Goal: Task Accomplishment & Management: Use online tool/utility

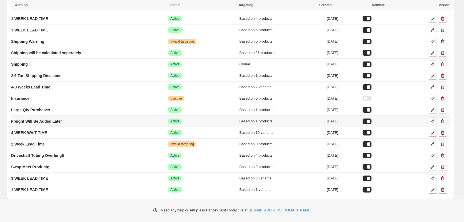
scroll to position [111, 0]
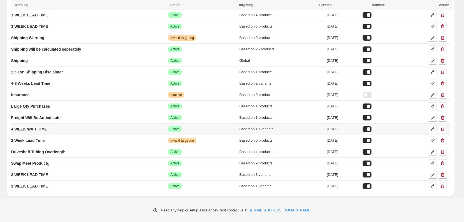
click at [436, 130] on icon at bounding box center [433, 129] width 6 height 6
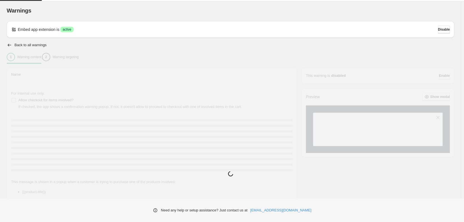
type input "**********"
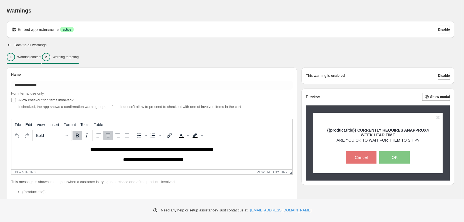
click at [73, 57] on p "Warning targeting" at bounding box center [66, 57] width 26 height 4
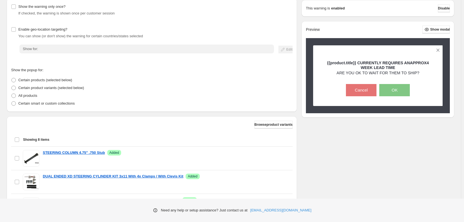
scroll to position [83, 0]
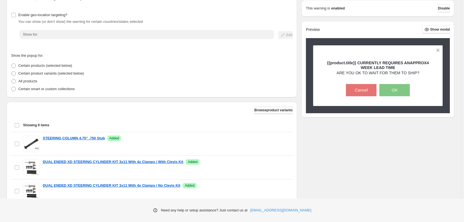
click at [265, 110] on span "Browse product variants" at bounding box center [274, 110] width 38 height 4
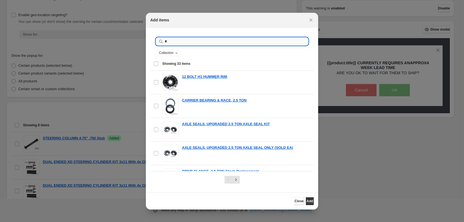
click at [180, 39] on input "*" at bounding box center [236, 42] width 143 height 8
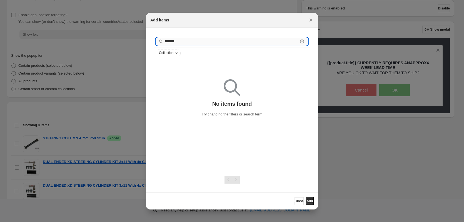
drag, startPoint x: 168, startPoint y: 42, endPoint x: 224, endPoint y: 40, distance: 55.9
click at [224, 40] on input "*******" at bounding box center [231, 42] width 133 height 8
type input "*"
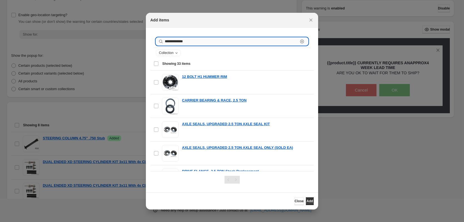
type input "**********"
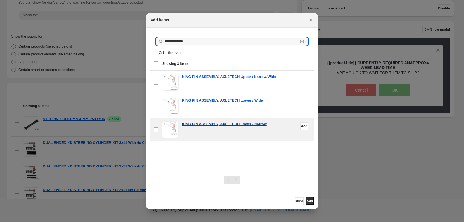
scroll to position [111, 0]
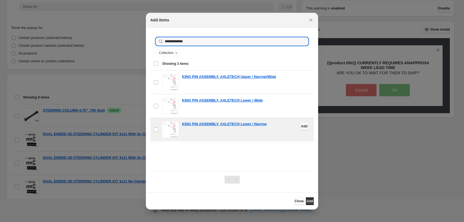
click at [301, 128] on span "Add" at bounding box center [304, 126] width 6 height 4
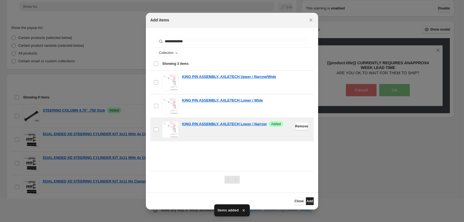
click at [310, 204] on button "Add" at bounding box center [310, 201] width 8 height 8
click at [307, 202] on span "Add" at bounding box center [310, 201] width 6 height 4
click at [295, 200] on span "Close" at bounding box center [299, 201] width 9 height 4
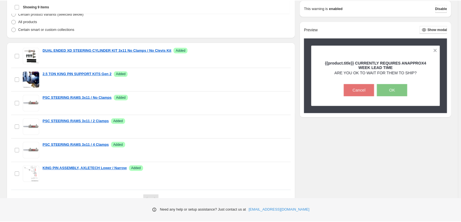
scroll to position [169, 0]
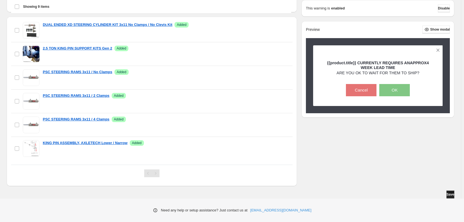
click at [447, 192] on button "Save" at bounding box center [451, 194] width 8 height 8
